Goal: Transaction & Acquisition: Purchase product/service

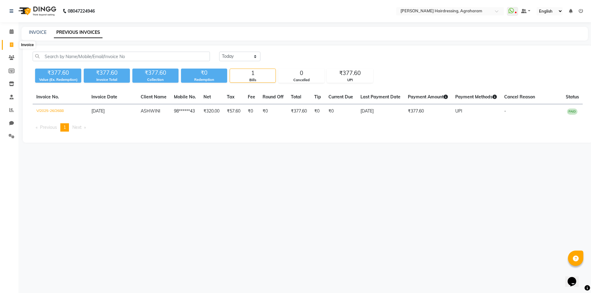
click at [12, 44] on icon at bounding box center [11, 44] width 3 height 5
select select "7962"
select select "service"
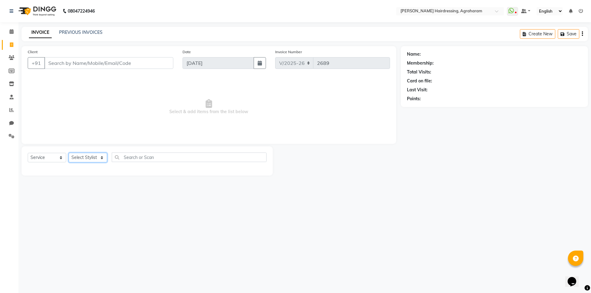
click at [100, 158] on select "Select Stylist" at bounding box center [88, 158] width 38 height 10
select select "76925"
click at [69, 153] on select "Select Stylist [PERSON_NAME] AKASH ARSU [PERSON_NAME] MANAGER [PERSON_NAME] [PE…" at bounding box center [96, 158] width 54 height 10
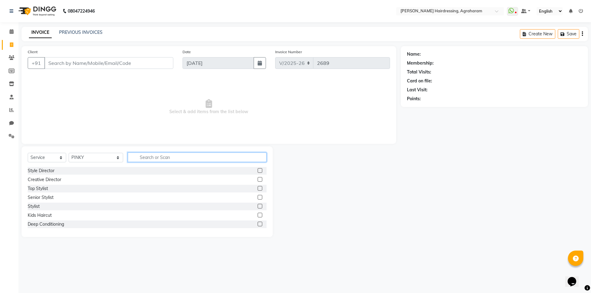
click at [142, 158] on input "text" at bounding box center [197, 158] width 139 height 10
click at [100, 160] on select "Select Stylist [PERSON_NAME] AKASH ARSU [PERSON_NAME] MANAGER [PERSON_NAME] [PE…" at bounding box center [96, 158] width 54 height 10
click at [131, 157] on input "text" at bounding box center [197, 158] width 139 height 10
type input "LUXUR"
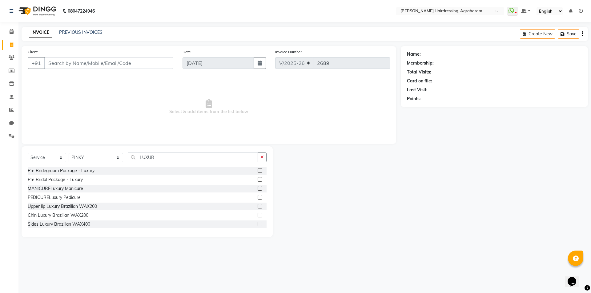
click at [258, 198] on label at bounding box center [260, 197] width 5 height 5
click at [258, 198] on input "checkbox" at bounding box center [260, 198] width 4 height 4
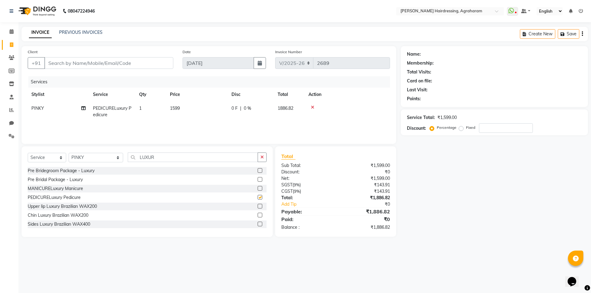
checkbox input "false"
click at [312, 107] on icon at bounding box center [312, 107] width 3 height 4
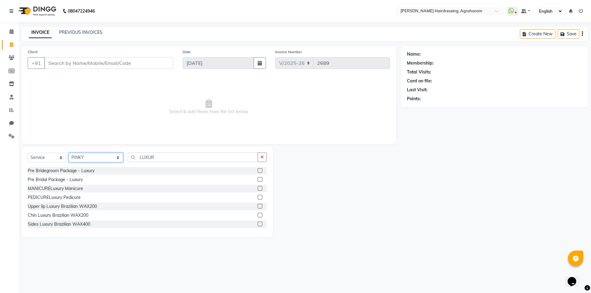
click at [97, 161] on select "Select Stylist [PERSON_NAME] AKASH ARSU [PERSON_NAME] MANAGER [PERSON_NAME] [PE…" at bounding box center [96, 158] width 54 height 10
select select "74806"
click at [69, 153] on select "Select Stylist [PERSON_NAME] AKASH ARSU [PERSON_NAME] MANAGER [PERSON_NAME] [PE…" at bounding box center [96, 158] width 54 height 10
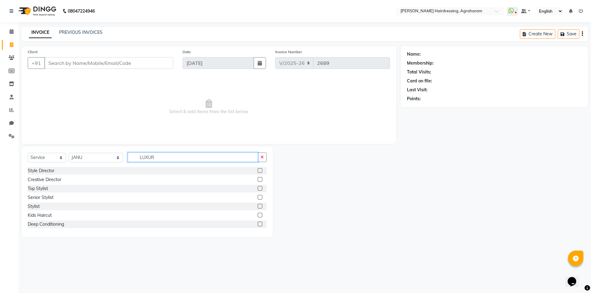
click at [169, 154] on input "LUXUR" at bounding box center [193, 158] width 130 height 10
type input "L"
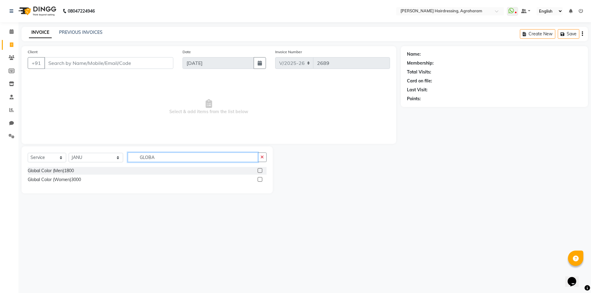
type input "GLOBA"
click at [261, 180] on label at bounding box center [260, 179] width 5 height 5
click at [261, 180] on input "checkbox" at bounding box center [260, 180] width 4 height 4
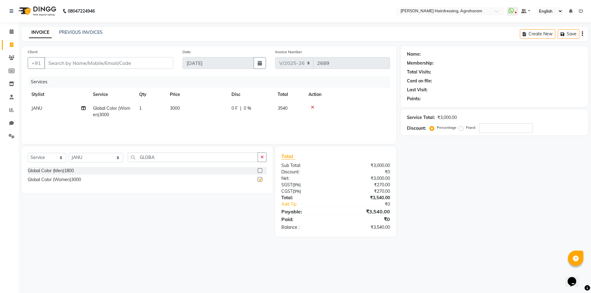
checkbox input "false"
click at [175, 158] on input "GLOBA" at bounding box center [193, 158] width 130 height 10
type input "G"
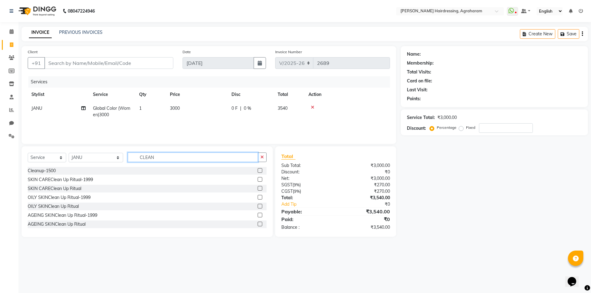
type input "CLEAN"
click at [258, 179] on label at bounding box center [260, 179] width 5 height 5
click at [258, 179] on input "checkbox" at bounding box center [260, 180] width 4 height 4
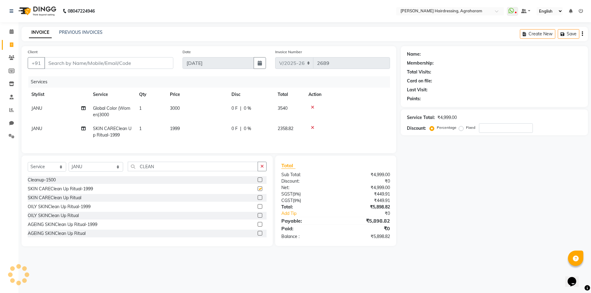
checkbox input "false"
click at [152, 171] on input "CLEAN" at bounding box center [193, 167] width 130 height 10
type input "C"
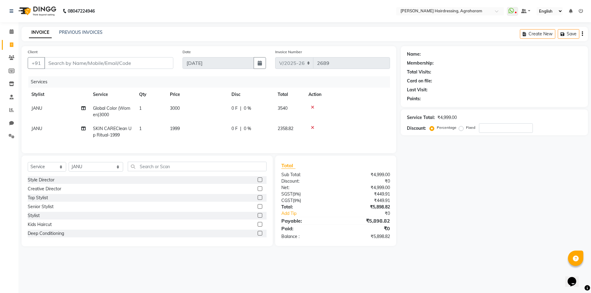
click at [143, 129] on td "1" at bounding box center [150, 132] width 31 height 20
select select "74806"
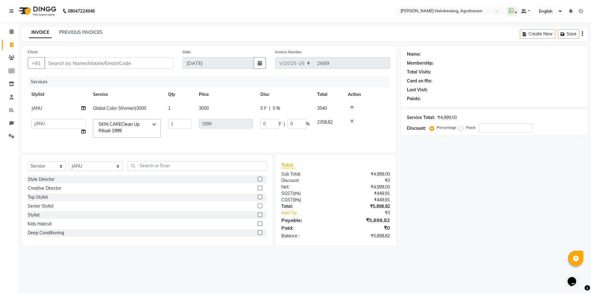
click at [353, 122] on icon at bounding box center [351, 121] width 3 height 4
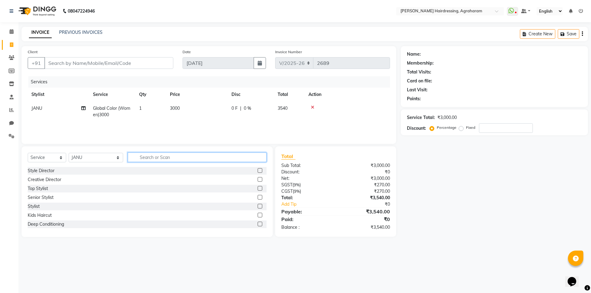
click at [158, 156] on input "text" at bounding box center [197, 158] width 139 height 10
type input "HYDRA"
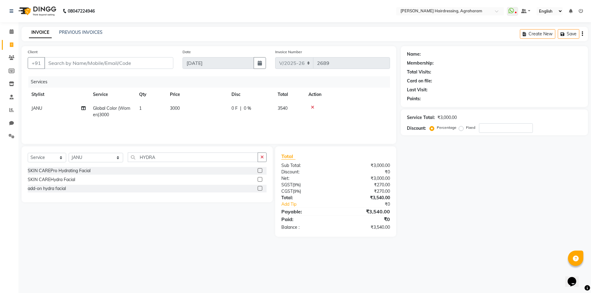
click at [262, 178] on label at bounding box center [260, 179] width 5 height 5
click at [262, 178] on input "checkbox" at bounding box center [260, 180] width 4 height 4
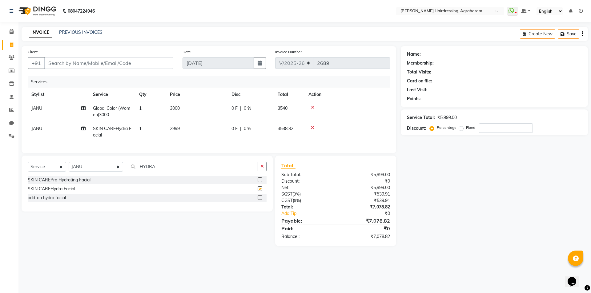
checkbox input "false"
click at [156, 176] on div "Select Service Product Membership Package Voucher Prepaid Gift Card Select Styl…" at bounding box center [147, 169] width 239 height 14
click at [156, 171] on input "HYDRA" at bounding box center [193, 167] width 130 height 10
type input "H"
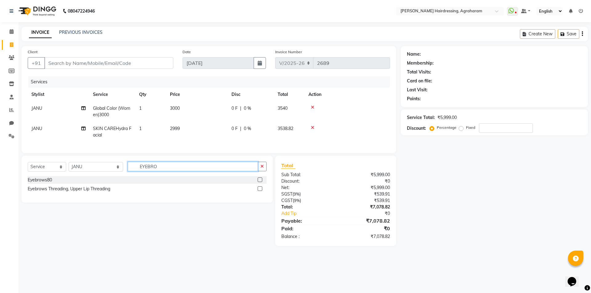
type input "EYEBRO"
click at [260, 182] on label at bounding box center [260, 180] width 5 height 5
click at [260, 182] on input "checkbox" at bounding box center [260, 180] width 4 height 4
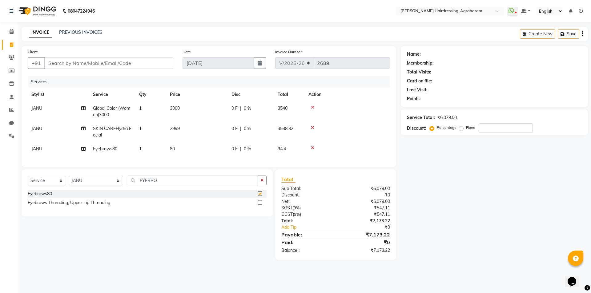
checkbox input "false"
click at [158, 184] on input "EYEBRO" at bounding box center [193, 181] width 130 height 10
click at [89, 186] on select "Select Stylist [PERSON_NAME] AKASH ARSU [PERSON_NAME] MANAGER [PERSON_NAME] [PE…" at bounding box center [96, 181] width 54 height 10
select select "76925"
click at [69, 181] on select "Select Stylist [PERSON_NAME] AKASH ARSU [PERSON_NAME] MANAGER [PERSON_NAME] [PE…" at bounding box center [96, 181] width 54 height 10
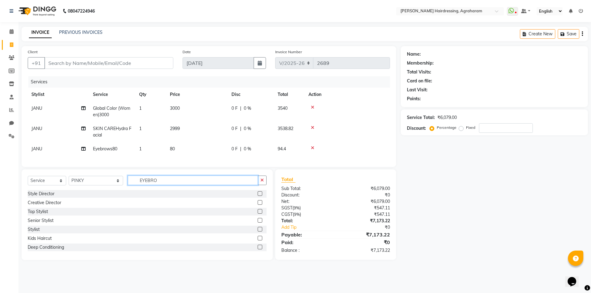
click at [169, 184] on input "EYEBRO" at bounding box center [193, 181] width 130 height 10
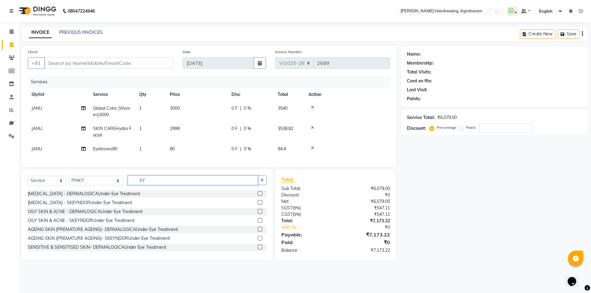
type input "E"
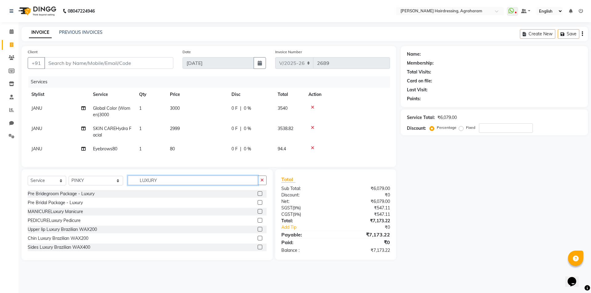
type input "LUXURY"
click at [258, 214] on label at bounding box center [260, 211] width 5 height 5
click at [258, 214] on input "checkbox" at bounding box center [260, 212] width 4 height 4
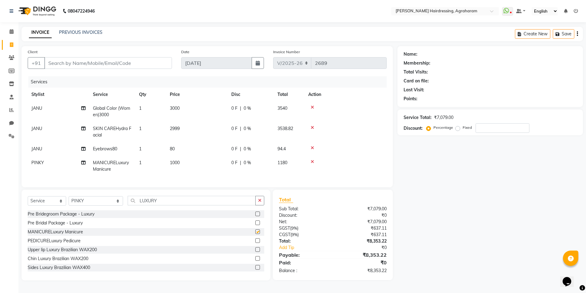
checkbox input "false"
click at [255, 243] on label at bounding box center [257, 240] width 5 height 5
click at [255, 243] on input "checkbox" at bounding box center [257, 241] width 4 height 4
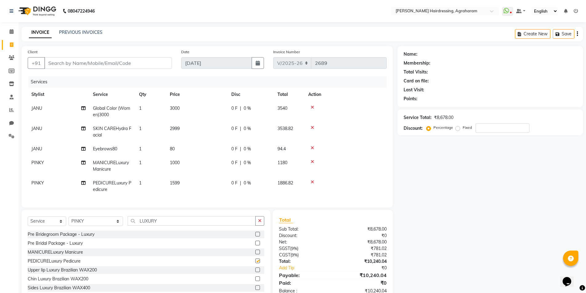
checkbox input "false"
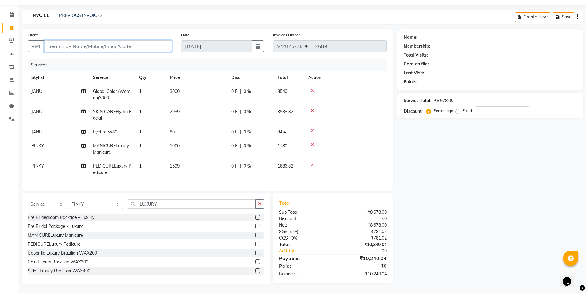
click at [57, 42] on input "Client" at bounding box center [108, 46] width 128 height 12
click at [56, 46] on input "Client" at bounding box center [108, 46] width 128 height 12
type input "9"
type input "0"
click at [91, 42] on input "9446428227" at bounding box center [92, 46] width 96 height 12
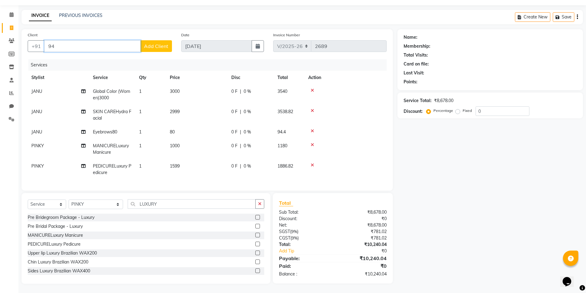
type input "9"
type input "8281909107"
drag, startPoint x: 82, startPoint y: 41, endPoint x: 46, endPoint y: 43, distance: 36.4
click at [46, 43] on input "8281909107" at bounding box center [92, 46] width 96 height 12
click at [91, 42] on input "8281909107" at bounding box center [92, 46] width 96 height 12
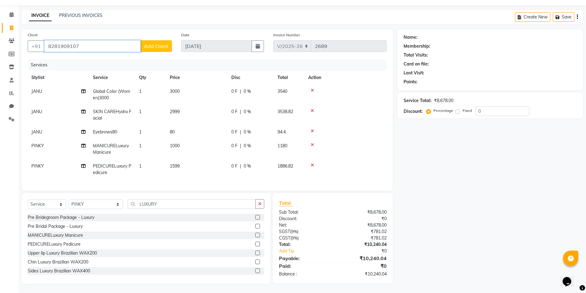
drag, startPoint x: 91, startPoint y: 42, endPoint x: 48, endPoint y: 36, distance: 43.4
click at [48, 40] on input "8281909107" at bounding box center [92, 46] width 96 height 12
click at [73, 43] on input "Client" at bounding box center [108, 46] width 128 height 12
type input "9446428227"
click at [156, 43] on span "Add Client" at bounding box center [156, 46] width 24 height 6
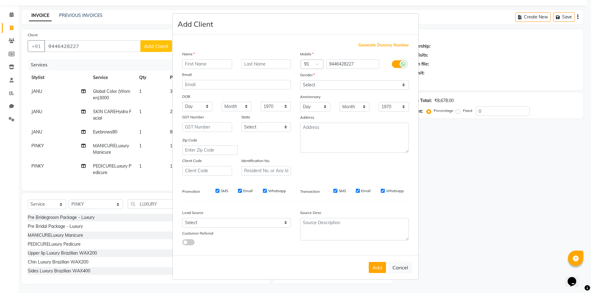
click at [204, 62] on input "text" at bounding box center [207, 64] width 50 height 10
type input "VIJAYA"
type input "VANI"
click at [322, 87] on select "Select [DEMOGRAPHIC_DATA] [DEMOGRAPHIC_DATA] Other Prefer Not To Say" at bounding box center [354, 85] width 109 height 10
select select "[DEMOGRAPHIC_DATA]"
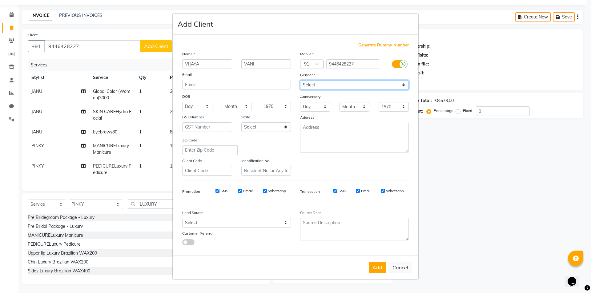
click at [300, 80] on select "Select [DEMOGRAPHIC_DATA] [DEMOGRAPHIC_DATA] Other Prefer Not To Say" at bounding box center [354, 85] width 109 height 10
click at [284, 222] on select "Select Walk-in Referral Internet Friend Word of Mouth Advertisement Facebook Ju…" at bounding box center [236, 223] width 109 height 10
select select "53193"
click at [182, 218] on select "Select Walk-in Referral Internet Friend Word of Mouth Advertisement Facebook Ju…" at bounding box center [236, 223] width 109 height 10
click at [328, 130] on textarea at bounding box center [354, 138] width 109 height 30
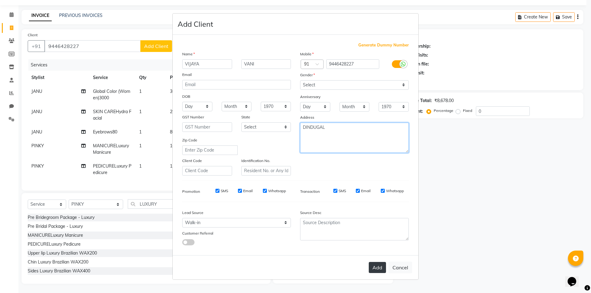
type textarea "DINDUGAL"
click at [374, 271] on button "Add" at bounding box center [377, 267] width 17 height 11
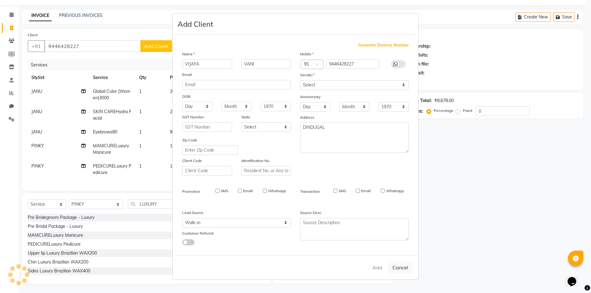
type input "94******27"
select select
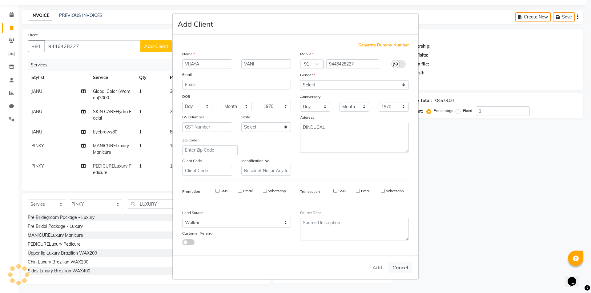
select select
checkbox input "false"
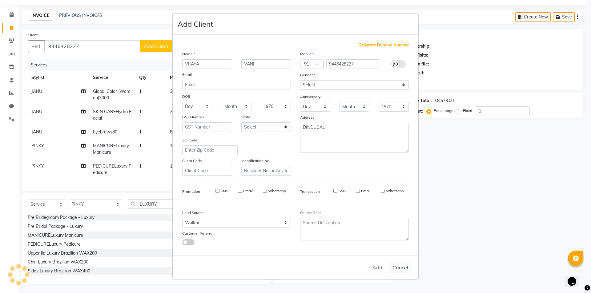
checkbox input "false"
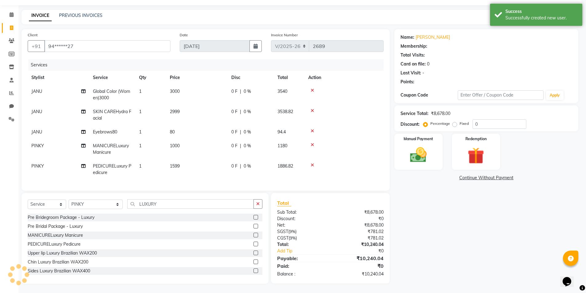
select select "1: Object"
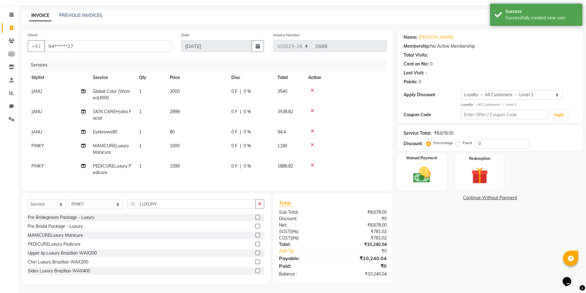
click at [420, 175] on img at bounding box center [422, 175] width 28 height 20
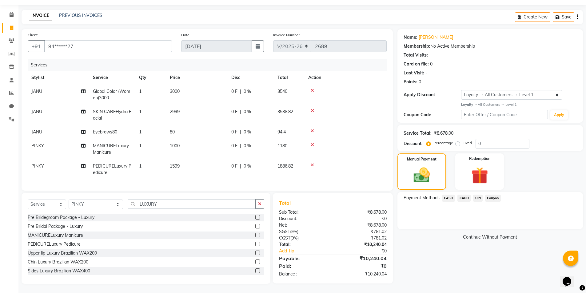
click at [476, 195] on span "UPI" at bounding box center [478, 198] width 10 height 7
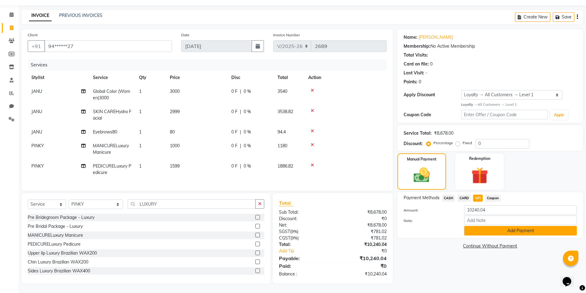
click at [519, 228] on button "Add Payment" at bounding box center [520, 231] width 113 height 10
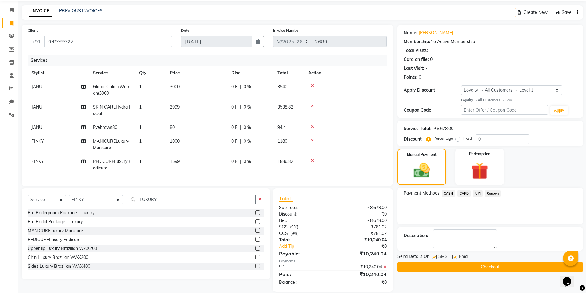
click at [491, 266] on button "Checkout" at bounding box center [491, 267] width 186 height 10
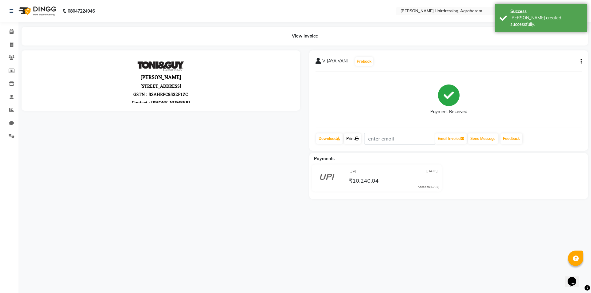
click at [352, 138] on link "Print" at bounding box center [352, 139] width 17 height 10
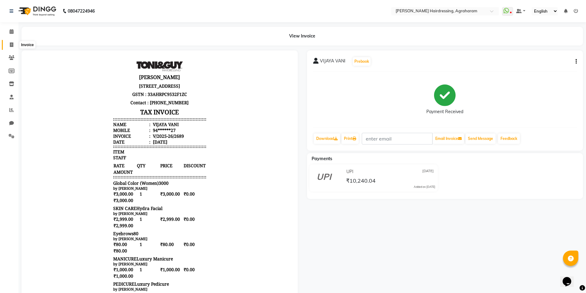
click at [11, 44] on icon at bounding box center [11, 44] width 3 height 5
select select "service"
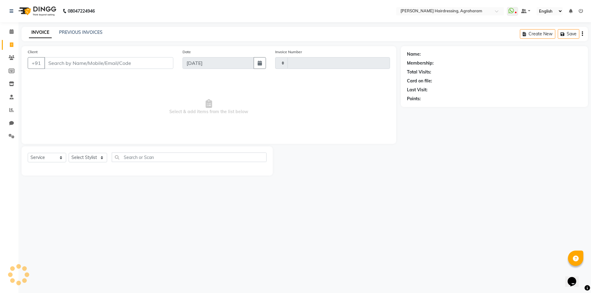
type input "2690"
select select "7962"
click at [74, 33] on link "PREVIOUS INVOICES" at bounding box center [80, 33] width 43 height 6
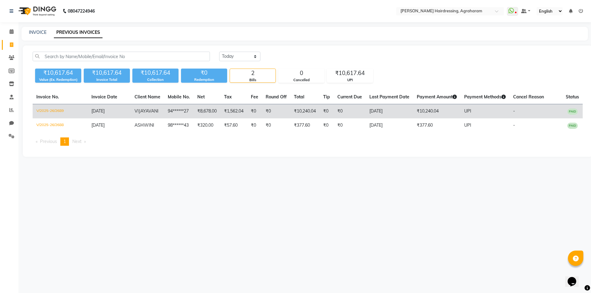
click at [135, 111] on span "VIJAYA" at bounding box center [141, 111] width 14 height 6
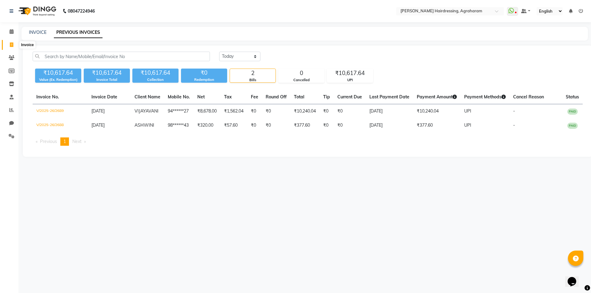
click at [10, 45] on icon at bounding box center [11, 44] width 3 height 5
select select "service"
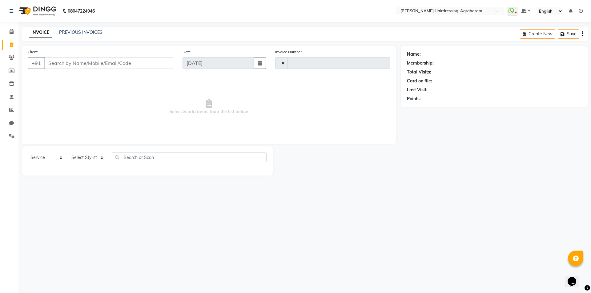
type input "2690"
select select "7962"
click at [98, 158] on select "Select Stylist" at bounding box center [88, 158] width 38 height 10
select select "72527"
click at [69, 153] on select "Select Stylist [PERSON_NAME] AKASH ARSU [PERSON_NAME] MANAGER [PERSON_NAME] [PE…" at bounding box center [96, 158] width 54 height 10
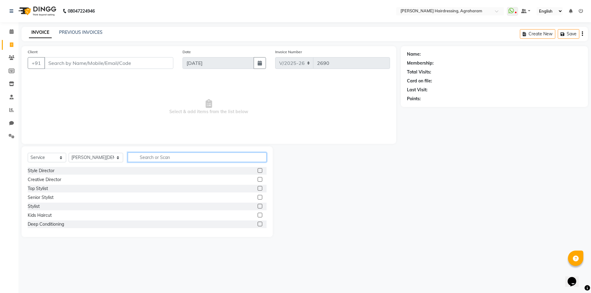
click at [138, 155] on input "text" at bounding box center [197, 158] width 139 height 10
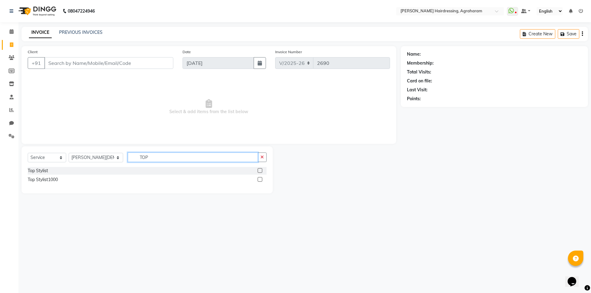
type input "TOP"
click at [260, 170] on label at bounding box center [260, 170] width 5 height 5
click at [260, 170] on input "checkbox" at bounding box center [260, 171] width 4 height 4
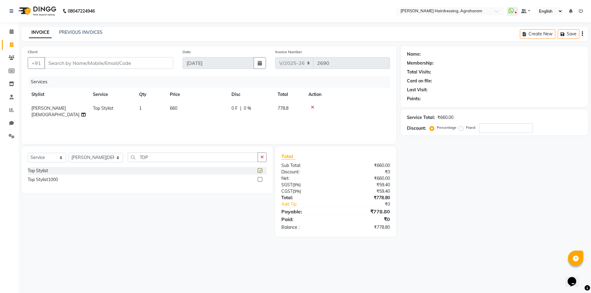
checkbox input "false"
click at [191, 156] on input "TOP" at bounding box center [193, 158] width 130 height 10
type input "T"
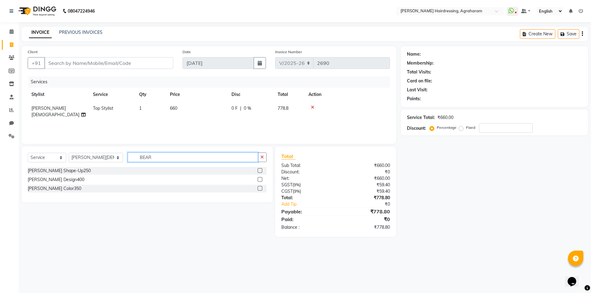
type input "BEAR"
click at [258, 171] on label at bounding box center [260, 170] width 5 height 5
click at [258, 171] on input "checkbox" at bounding box center [260, 171] width 4 height 4
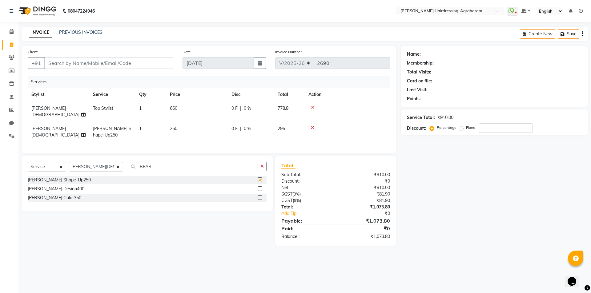
checkbox input "false"
click at [177, 166] on input "BEAR" at bounding box center [193, 167] width 130 height 10
drag, startPoint x: 311, startPoint y: 121, endPoint x: 309, endPoint y: 125, distance: 4.2
click at [311, 126] on icon at bounding box center [312, 128] width 3 height 4
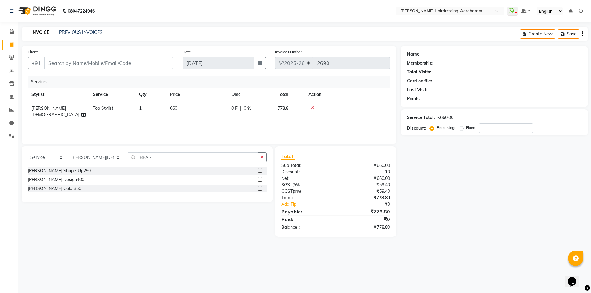
click at [258, 180] on label at bounding box center [260, 179] width 5 height 5
click at [258, 180] on input "checkbox" at bounding box center [260, 180] width 4 height 4
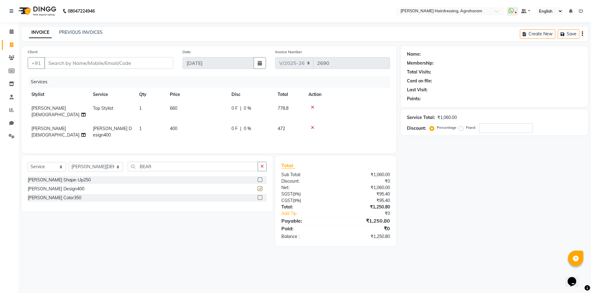
checkbox input "false"
click at [170, 162] on input "BEAR" at bounding box center [193, 167] width 130 height 10
type input "B"
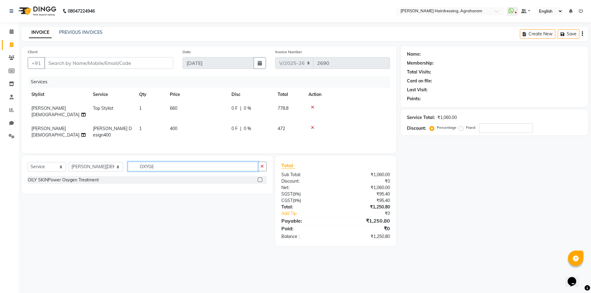
type input "OXYGE"
click at [258, 178] on label at bounding box center [260, 180] width 5 height 5
click at [258, 178] on input "checkbox" at bounding box center [260, 180] width 4 height 4
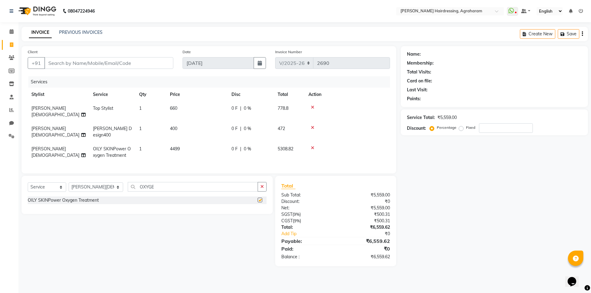
checkbox input "false"
click at [70, 63] on input "Client" at bounding box center [108, 63] width 129 height 12
type input "6"
type input "0"
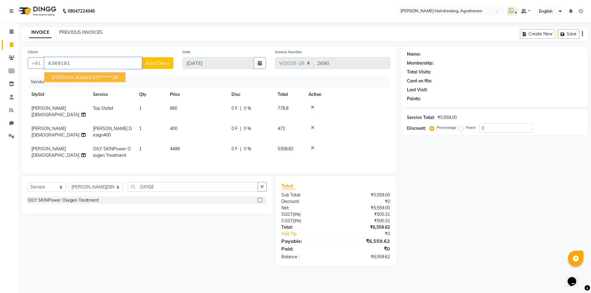
click at [95, 80] on ngb-highlight "63******36" at bounding box center [105, 77] width 25 height 6
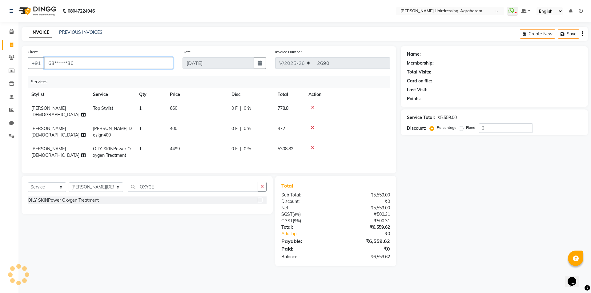
type input "63******36"
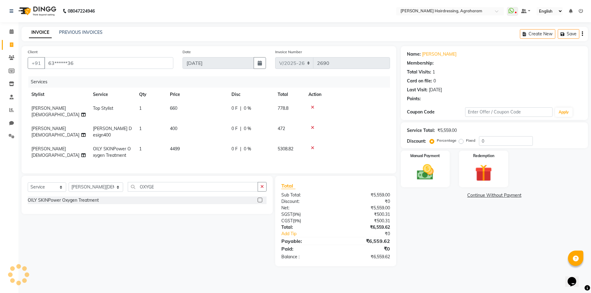
select select "1: Object"
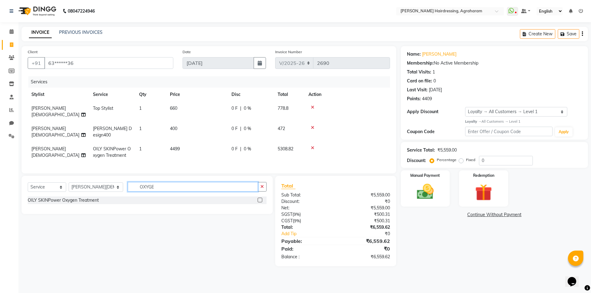
click at [149, 182] on input "OXYGE" at bounding box center [193, 187] width 130 height 10
type input "O"
type input "FACE"
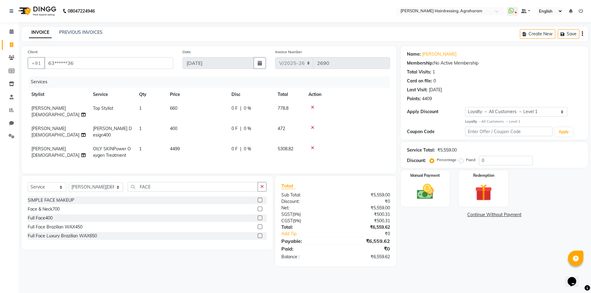
click at [261, 207] on label at bounding box center [260, 209] width 5 height 5
click at [261, 207] on input "checkbox" at bounding box center [260, 209] width 4 height 4
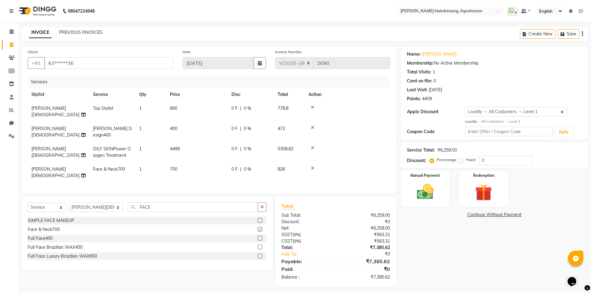
checkbox input "false"
click at [426, 196] on img at bounding box center [425, 192] width 29 height 20
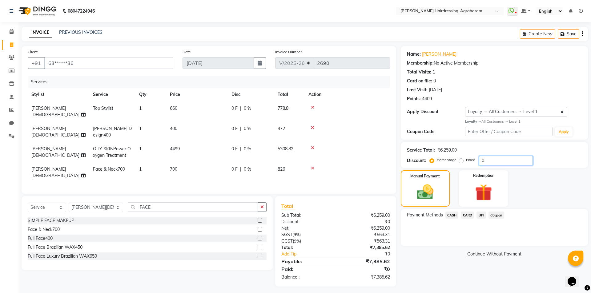
click at [500, 162] on input "0" at bounding box center [506, 161] width 54 height 10
type input "10"
click at [480, 216] on span "UPI" at bounding box center [481, 215] width 10 height 7
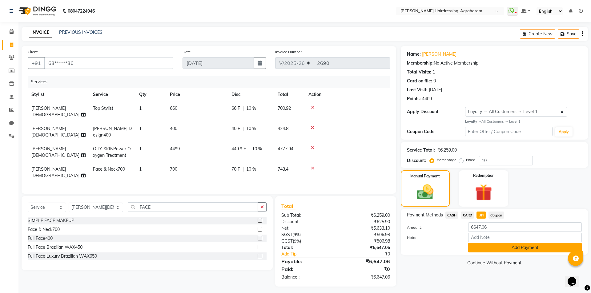
click at [528, 251] on button "Add Payment" at bounding box center [525, 248] width 114 height 10
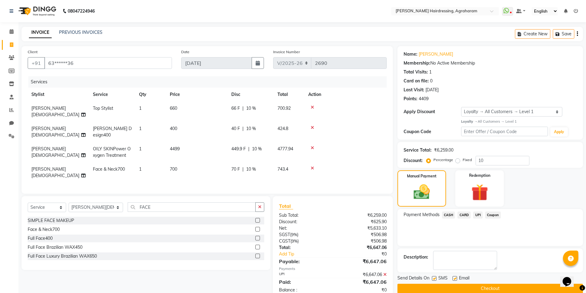
click at [492, 288] on button "Checkout" at bounding box center [491, 289] width 186 height 10
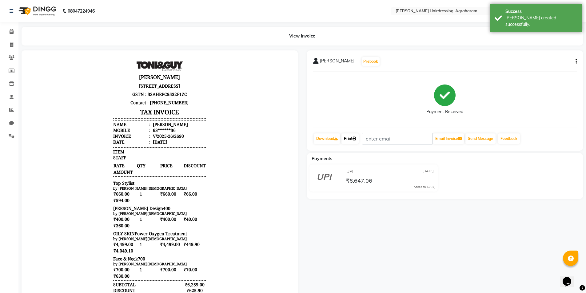
click at [351, 139] on link "Print" at bounding box center [350, 139] width 17 height 10
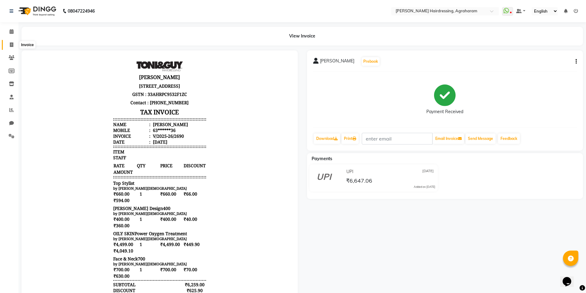
click at [13, 48] on span at bounding box center [11, 45] width 11 height 7
select select "service"
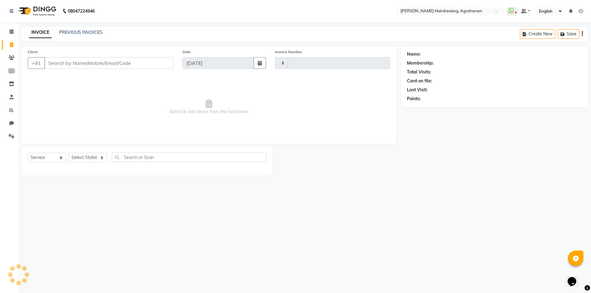
type input "2691"
select select "7962"
click at [71, 31] on link "PREVIOUS INVOICES" at bounding box center [80, 33] width 43 height 6
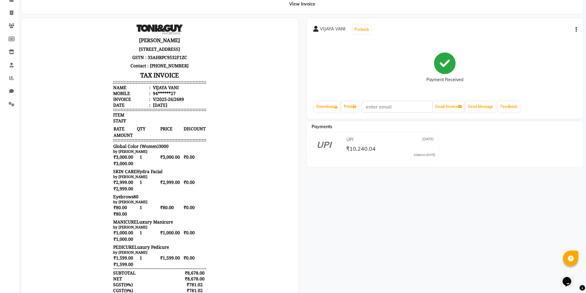
scroll to position [45, 0]
